Goal: Task Accomplishment & Management: Complete application form

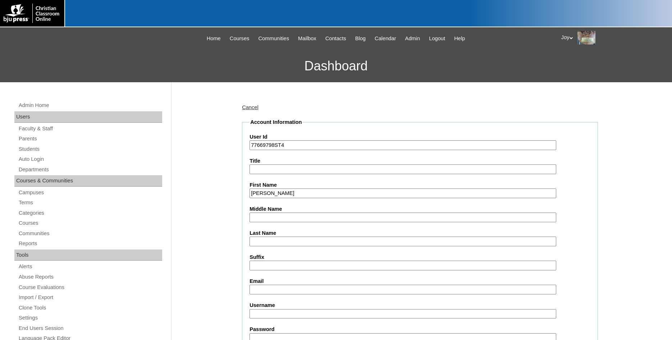
type input "Benjamin"
click at [279, 241] on input "Last Name" at bounding box center [403, 242] width 307 height 10
type input "Wagner"
click at [406, 293] on input "Email" at bounding box center [403, 290] width 307 height 10
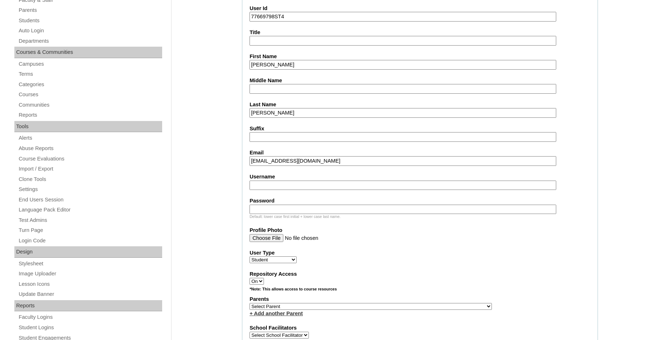
scroll to position [183, 0]
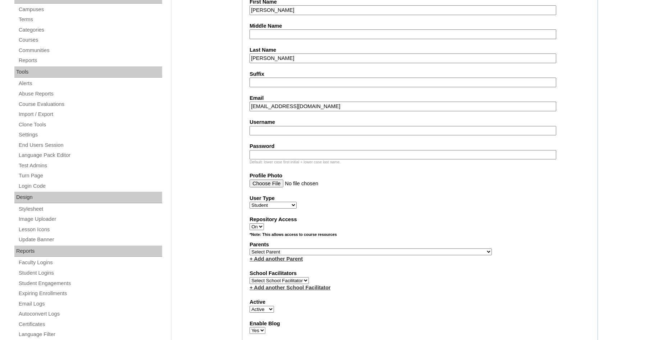
type input "crissydoll6683@gmail.com"
click option "Select Parent" at bounding box center [0, 0] width 0 height 0
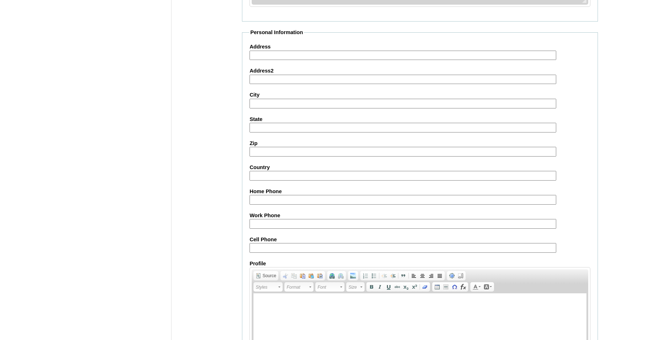
scroll to position [765, 0]
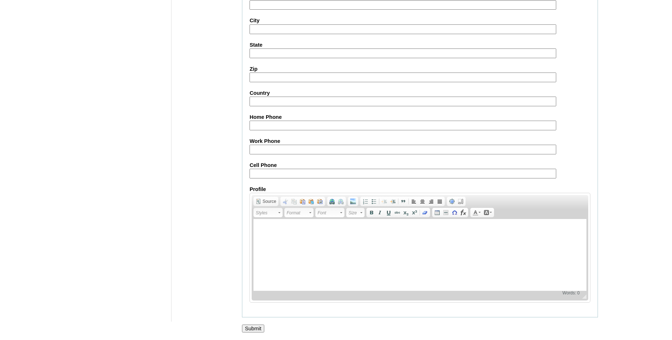
click at [247, 327] on input "Submit" at bounding box center [253, 329] width 22 height 8
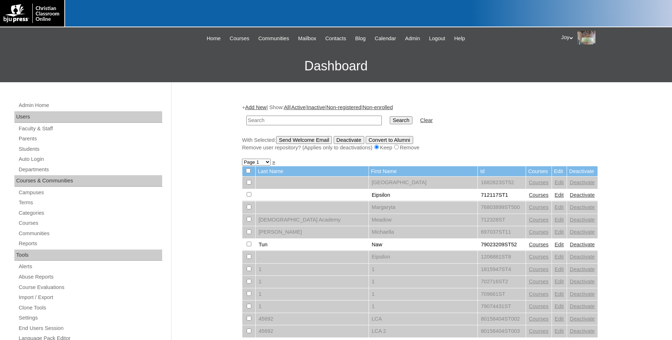
paste input "77669798"
type input "77669798"
click at [390, 118] on input "Search" at bounding box center [401, 120] width 22 height 8
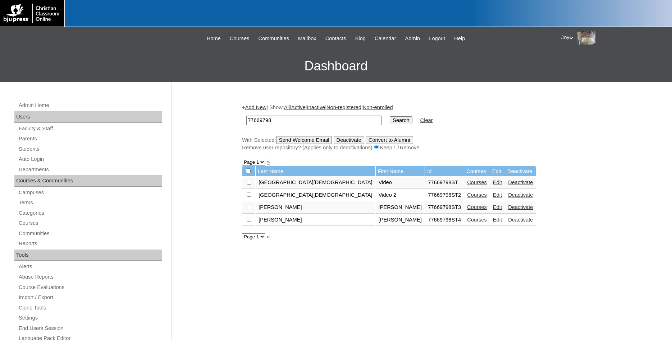
click at [467, 221] on link "Courses" at bounding box center [477, 220] width 20 height 6
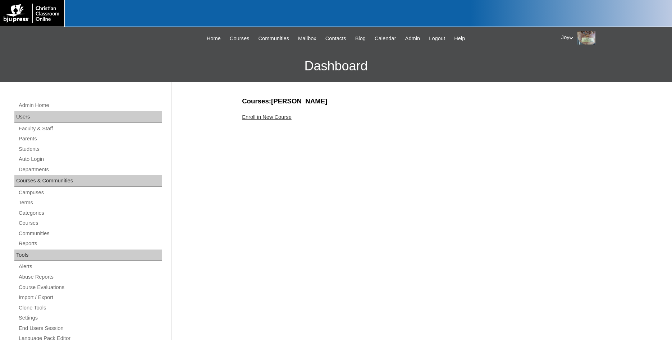
click at [256, 118] on link "Enroll in New Course" at bounding box center [267, 117] width 50 height 6
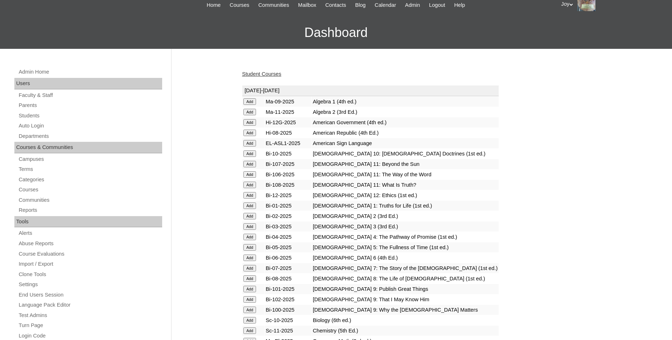
scroll to position [147, 0]
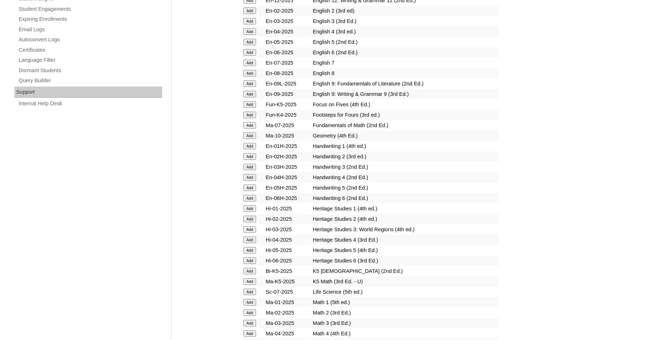
scroll to position [367, 0]
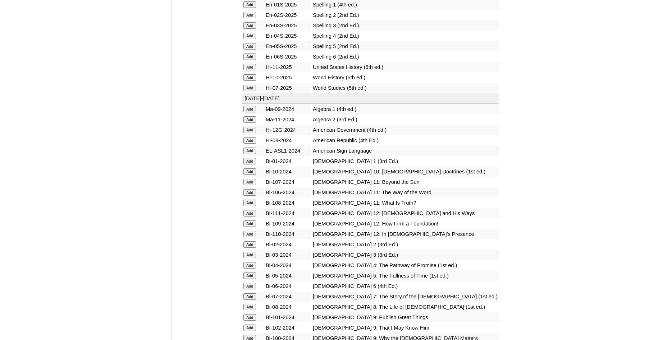
scroll to position [1027, 0]
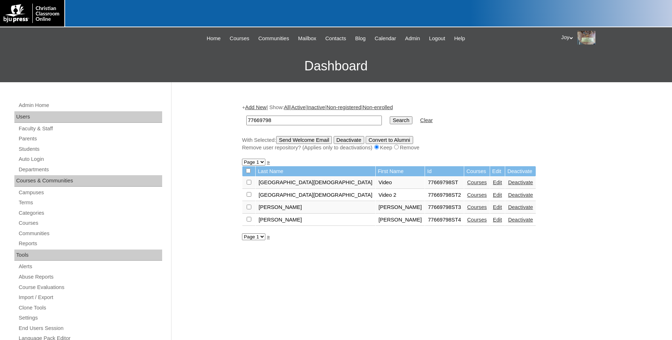
click at [467, 210] on link "Courses" at bounding box center [477, 208] width 20 height 6
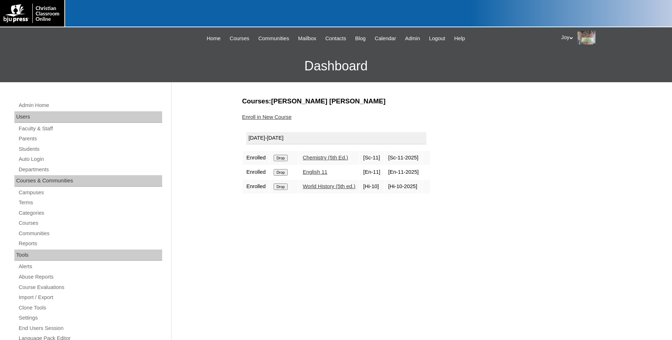
click at [271, 116] on link "Enroll in New Course" at bounding box center [267, 117] width 50 height 6
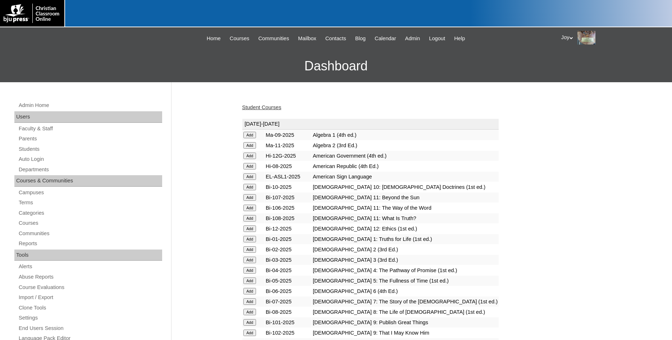
click at [247, 138] on input "Add" at bounding box center [249, 135] width 13 height 6
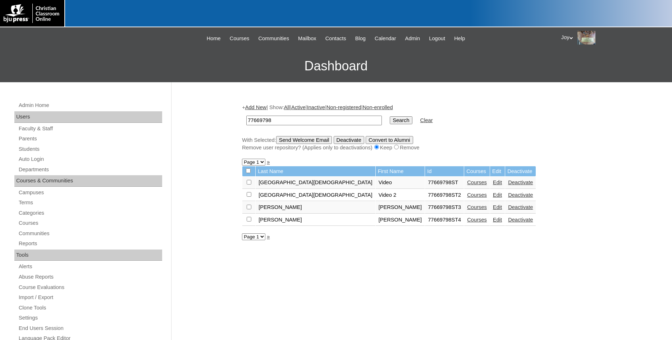
click at [249, 185] on input "checkbox" at bounding box center [249, 182] width 5 height 5
checkbox input "true"
click at [310, 140] on input "Send Welcome Email" at bounding box center [304, 140] width 56 height 8
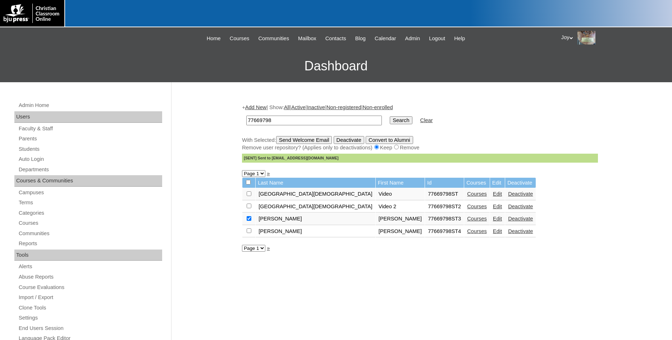
click at [248, 196] on input "checkbox" at bounding box center [249, 194] width 5 height 5
checkbox input "true"
click at [314, 143] on input "Send Welcome Email" at bounding box center [304, 140] width 56 height 8
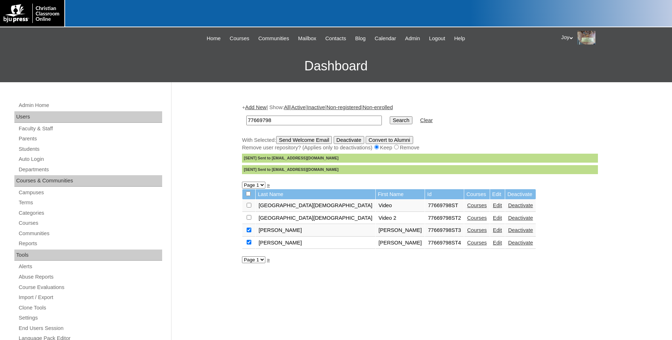
drag, startPoint x: 287, startPoint y: 120, endPoint x: 212, endPoint y: 114, distance: 75.0
click at [246, 116] on input "77669798" at bounding box center [314, 121] width 136 height 10
paste input "45305287"
type input "45305287"
drag, startPoint x: 373, startPoint y: 232, endPoint x: 398, endPoint y: 240, distance: 26.4
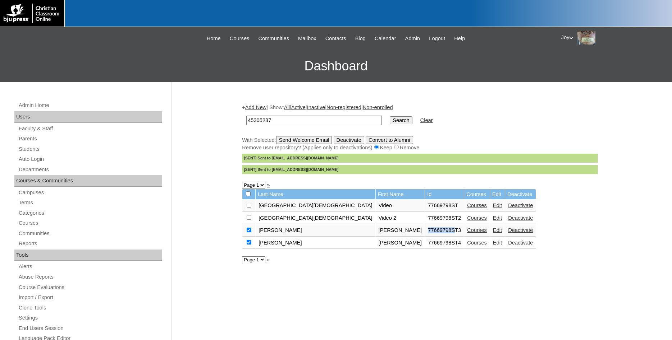
click at [398, 240] on table "Last Name First Name Id Courses Edit Deactivate Central Christian Academy Video…" at bounding box center [389, 219] width 294 height 61
click at [425, 237] on td "77669798ST3" at bounding box center [444, 231] width 39 height 12
drag, startPoint x: 373, startPoint y: 235, endPoint x: 397, endPoint y: 234, distance: 24.1
click at [425, 234] on td "77669798ST3" at bounding box center [444, 231] width 39 height 12
copy td "77669798"
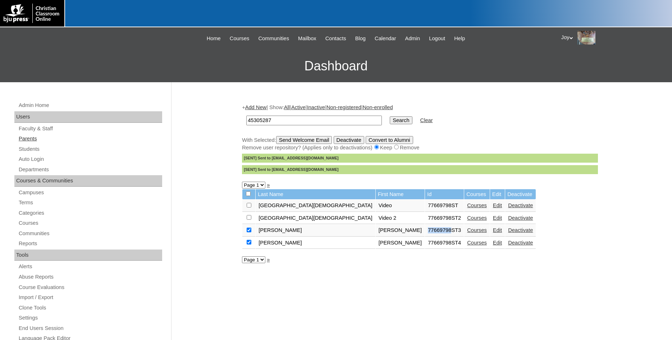
click at [34, 139] on link "Parents" at bounding box center [90, 138] width 144 height 9
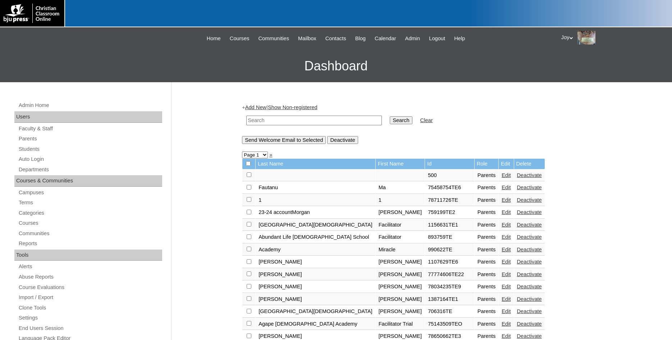
paste input "77669798"
type input "77669798"
click at [390, 119] on input "Search" at bounding box center [401, 120] width 22 height 8
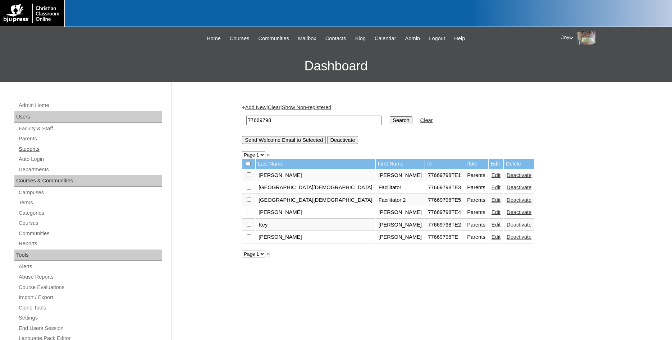
click at [32, 151] on link "Students" at bounding box center [90, 149] width 144 height 9
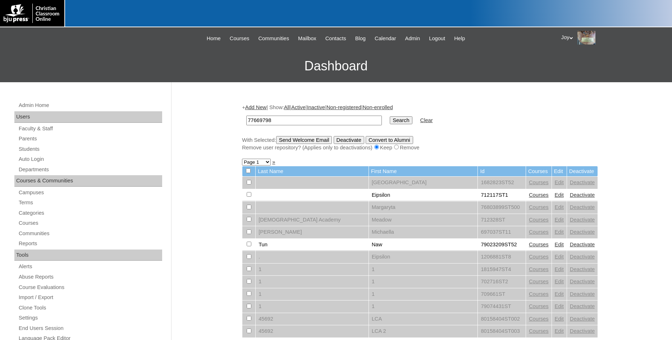
type input "77669798"
click at [390, 119] on input "Search" at bounding box center [401, 120] width 22 height 8
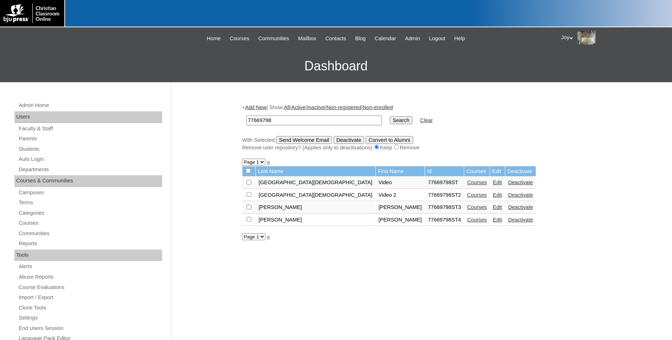
click at [493, 210] on link "Edit" at bounding box center [497, 208] width 9 height 6
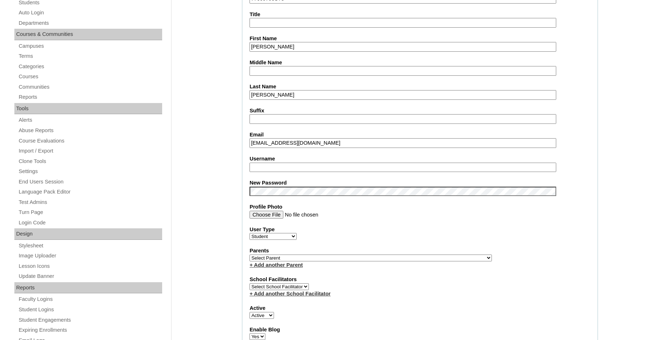
select select "32349"
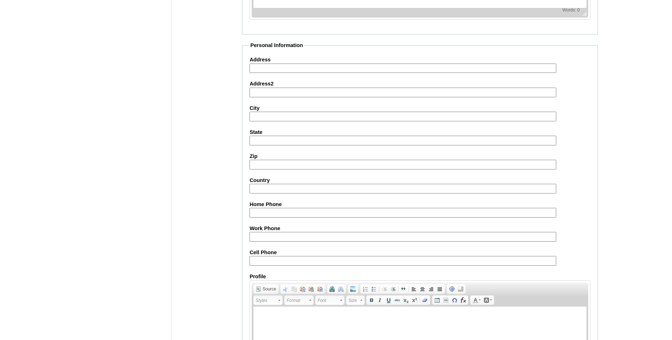
scroll to position [760, 0]
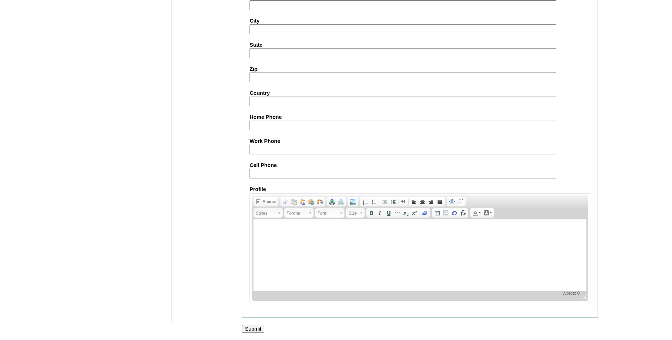
click at [252, 330] on input "Submit" at bounding box center [253, 329] width 22 height 8
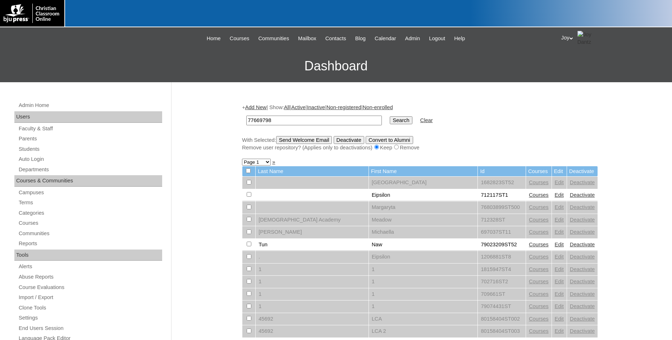
type input "77669798"
click at [398, 124] on td "Search" at bounding box center [400, 120] width 29 height 17
click at [396, 123] on input "Search" at bounding box center [401, 120] width 22 height 8
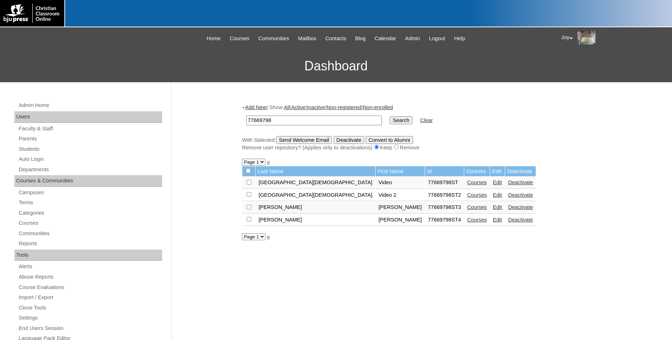
click at [493, 223] on link "Edit" at bounding box center [497, 220] width 9 height 6
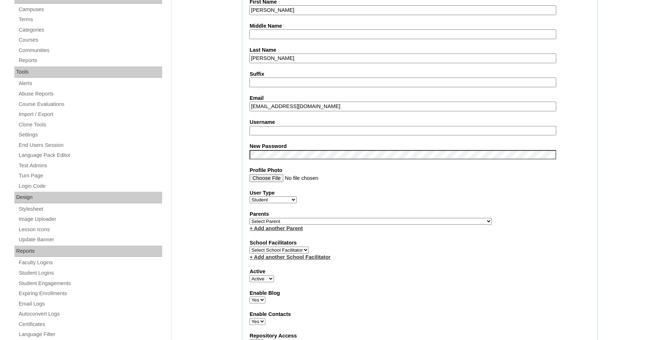
select select "32349"
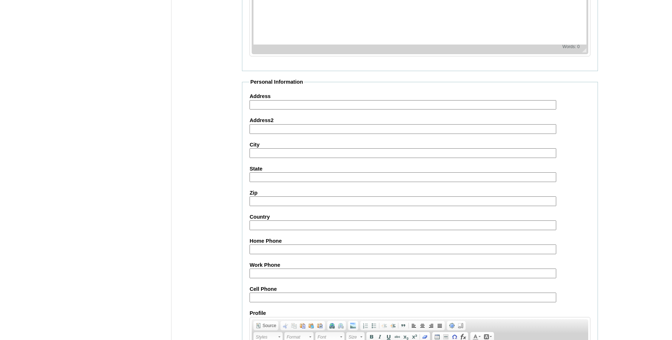
scroll to position [760, 0]
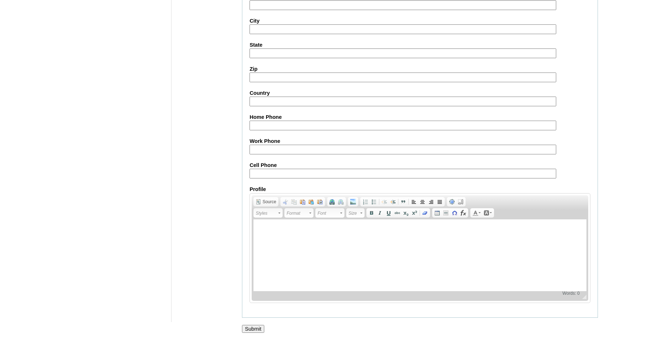
click at [248, 332] on input "Submit" at bounding box center [253, 329] width 22 height 8
